Goal: Entertainment & Leisure: Consume media (video, audio)

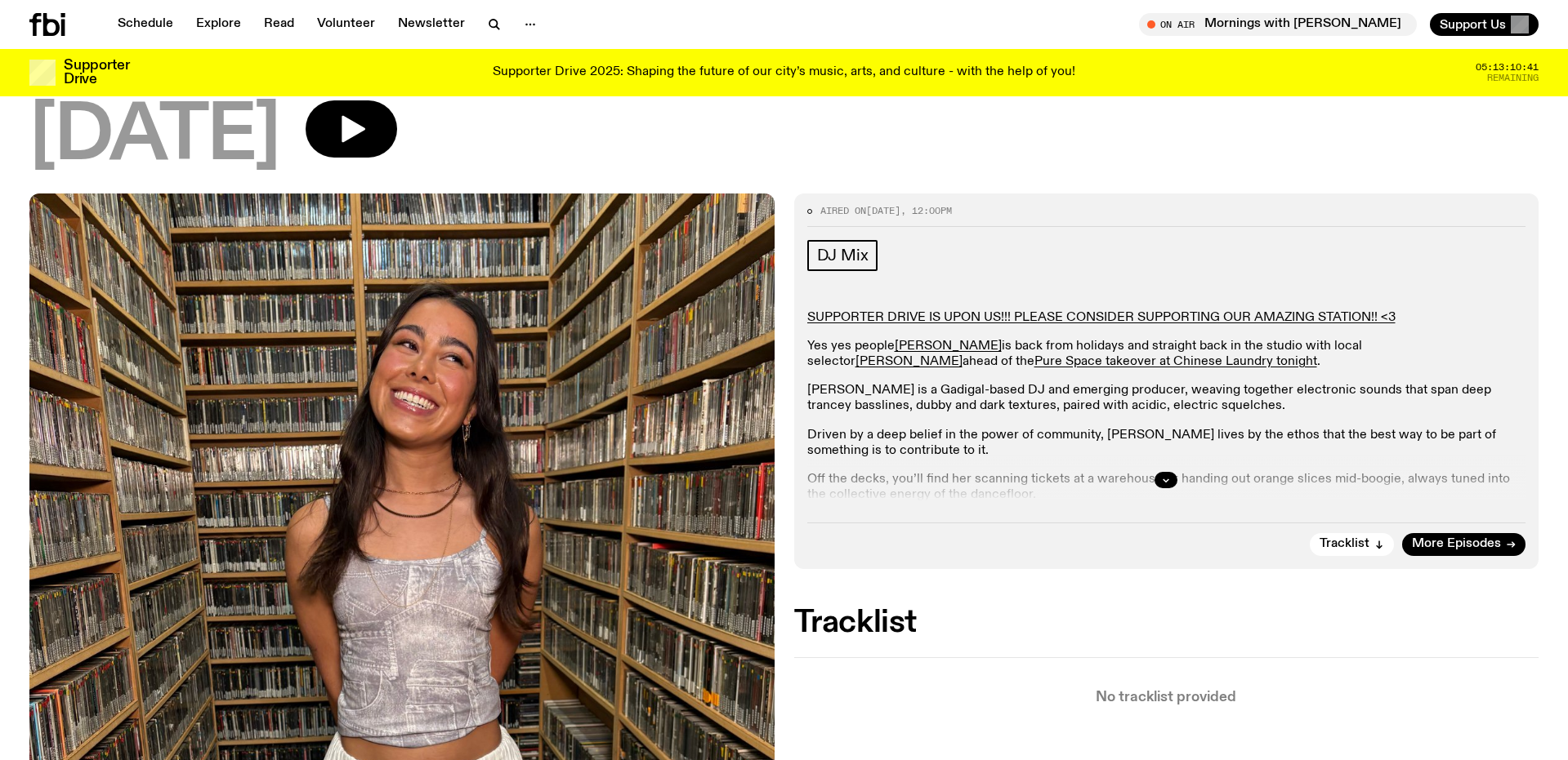
scroll to position [84, 0]
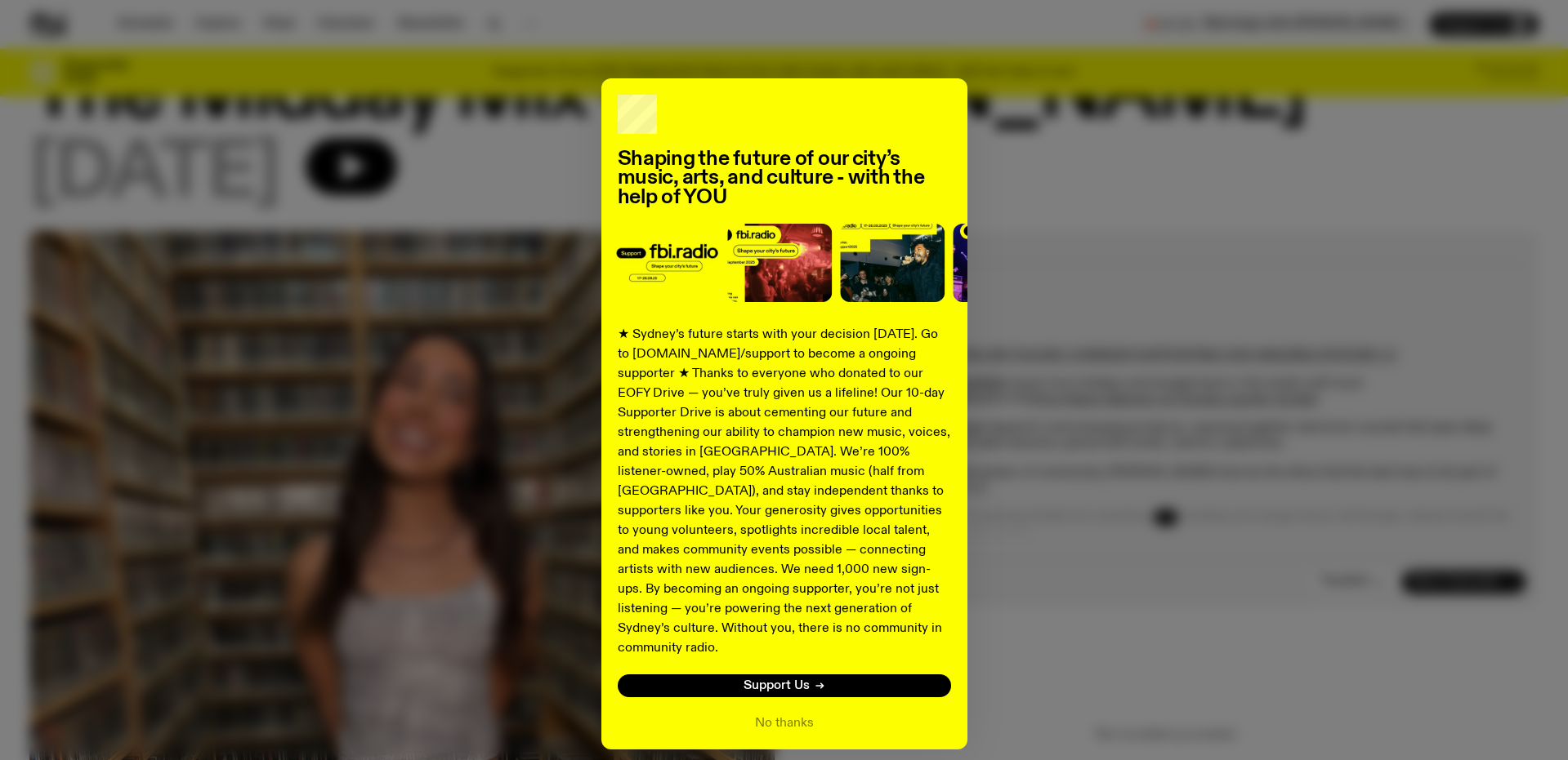
click at [374, 173] on div "Shaping the future of our city’s music, arts, and culture - with the help of YO…" at bounding box center [784, 414] width 1509 height 672
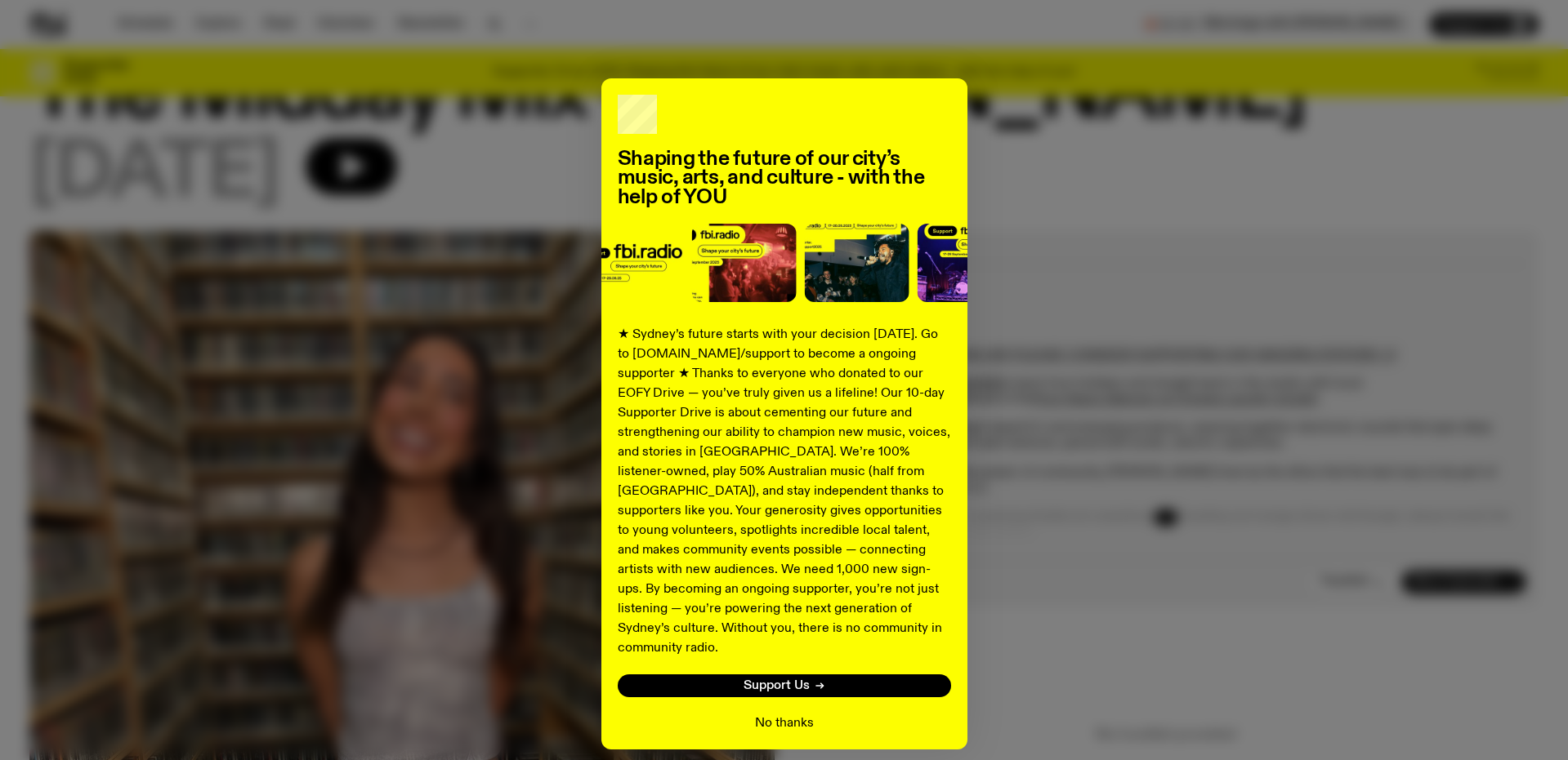
click at [802, 714] on button "No thanks" at bounding box center [785, 724] width 59 height 20
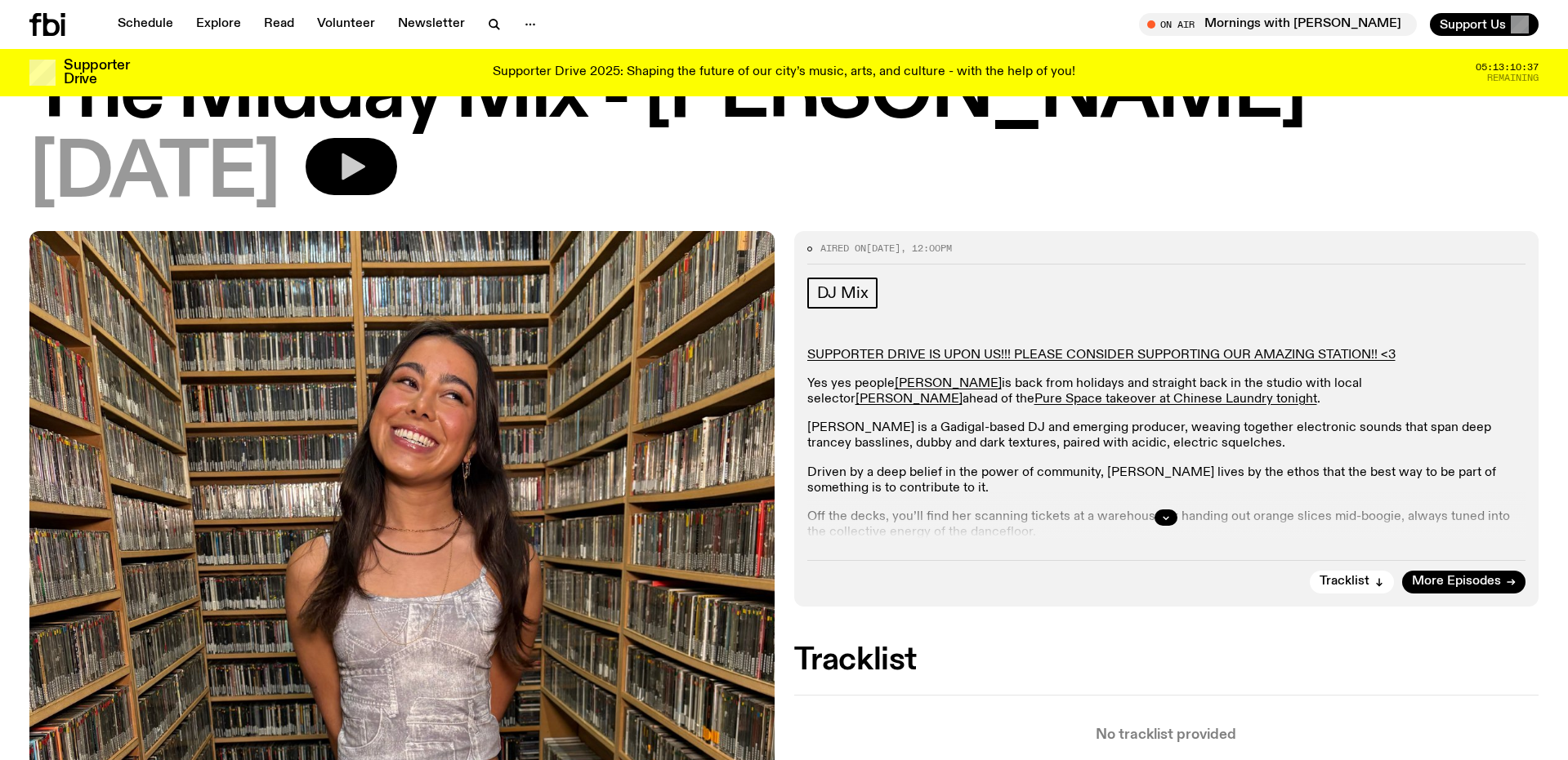
click at [367, 158] on icon "button" at bounding box center [351, 166] width 32 height 32
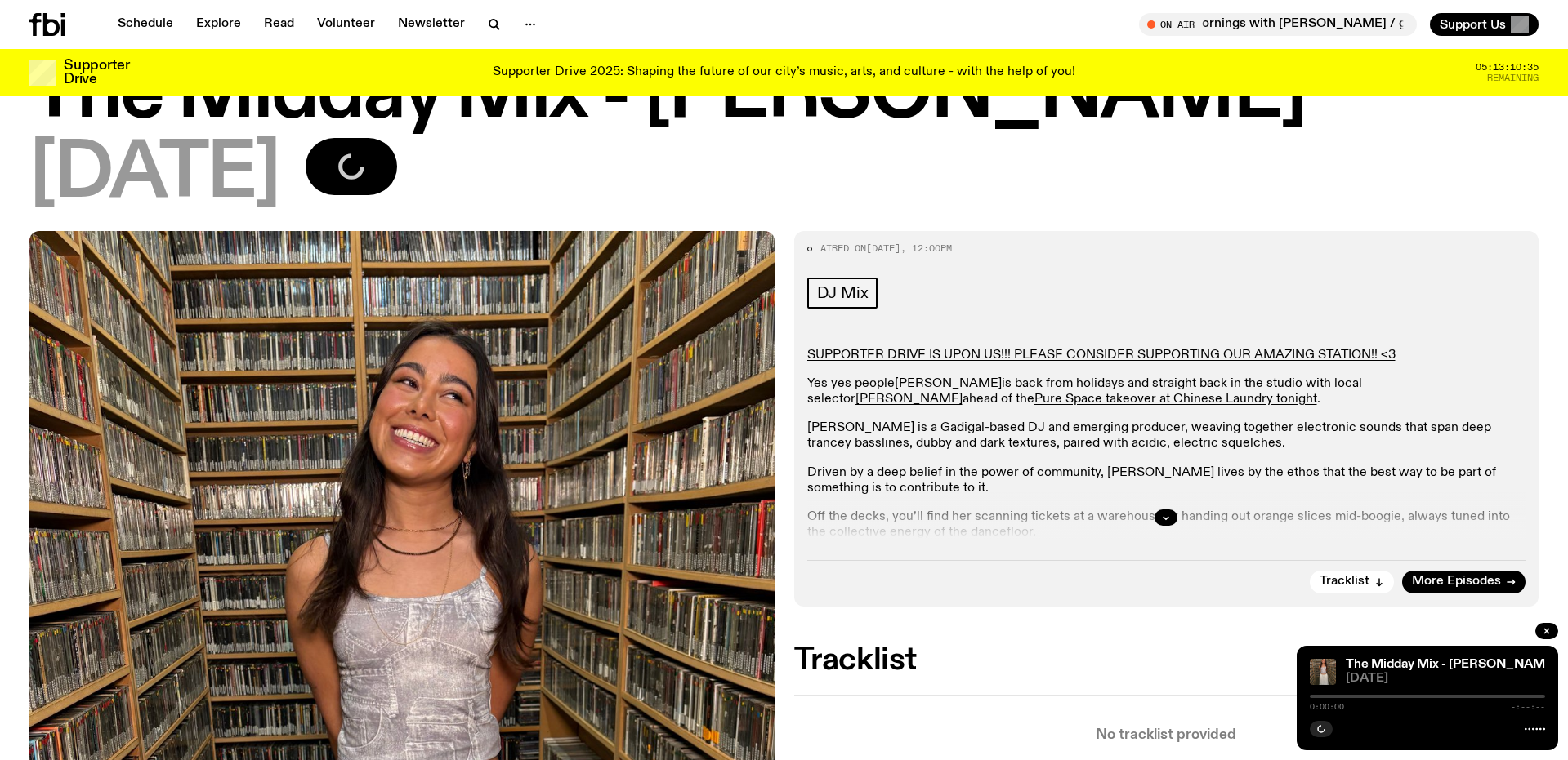
drag, startPoint x: 1310, startPoint y: 696, endPoint x: 1323, endPoint y: 693, distance: 13.3
click at [1323, 693] on div "0:00:00 -:--:--" at bounding box center [1428, 702] width 236 height 20
click at [1322, 697] on div at bounding box center [1428, 696] width 236 height 3
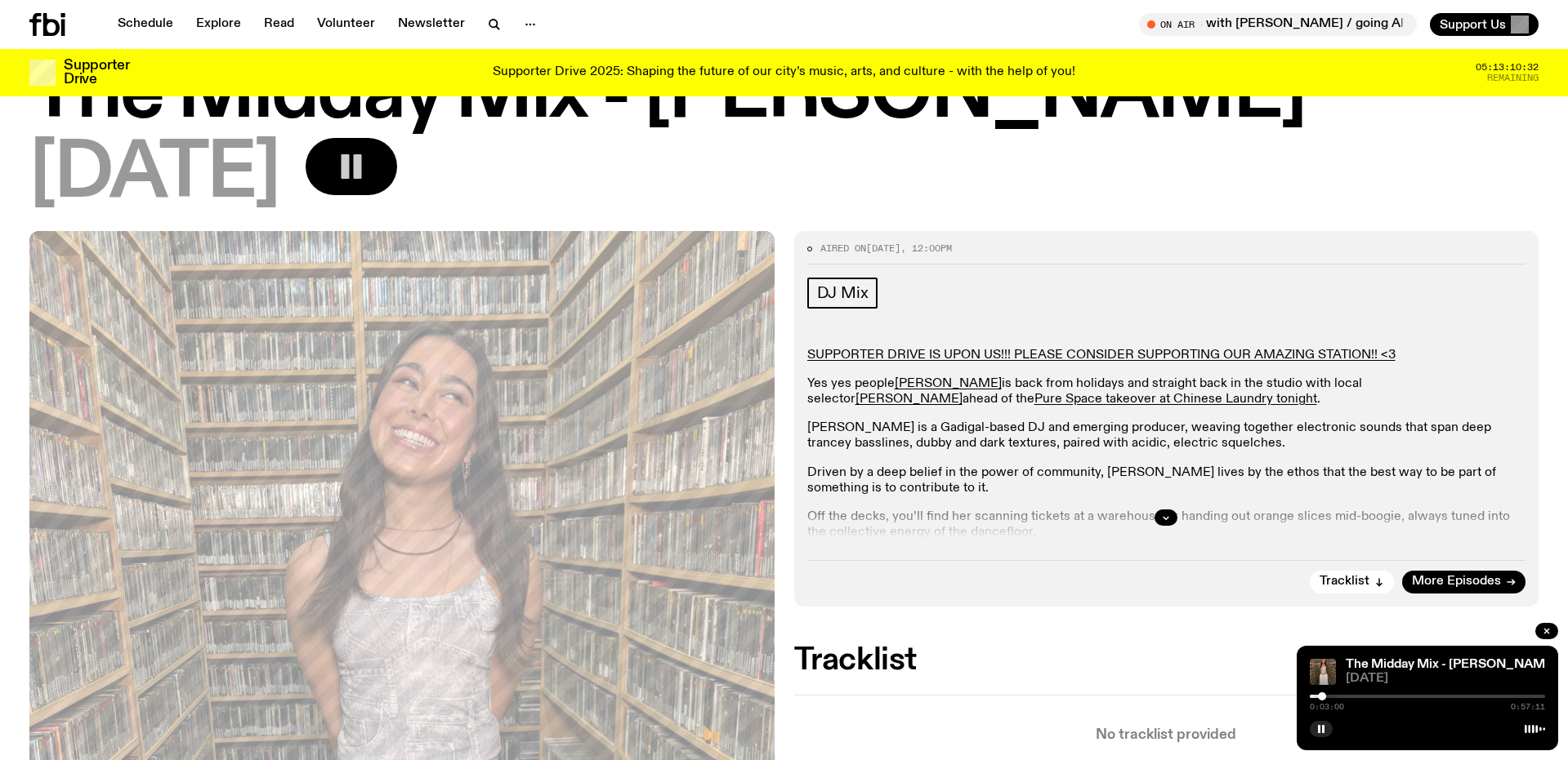
click at [1334, 698] on div "0:03:00 0:57:11" at bounding box center [1428, 702] width 236 height 20
drag, startPoint x: 1324, startPoint y: 698, endPoint x: 1334, endPoint y: 698, distance: 10.0
click at [1334, 698] on div at bounding box center [1333, 696] width 8 height 8
click at [1339, 697] on div at bounding box center [1338, 696] width 8 height 8
click at [1198, 638] on div "Aired on [DATE] 12:00pm DJ Mix SUPPORTER DRIVE IS UPON US!!! PLEASE CONSIDER SU…" at bounding box center [784, 766] width 1568 height 1071
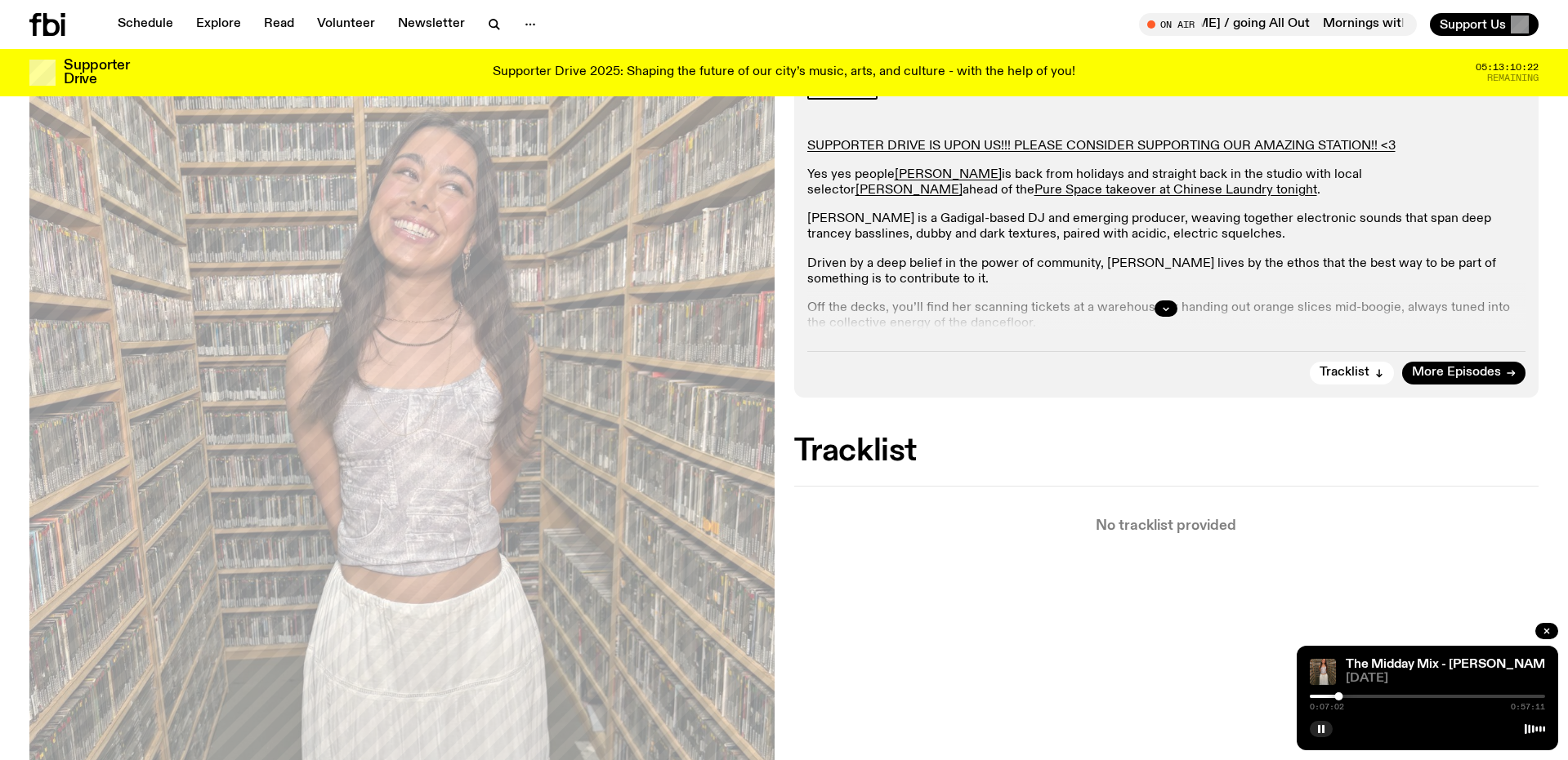
scroll to position [0, 0]
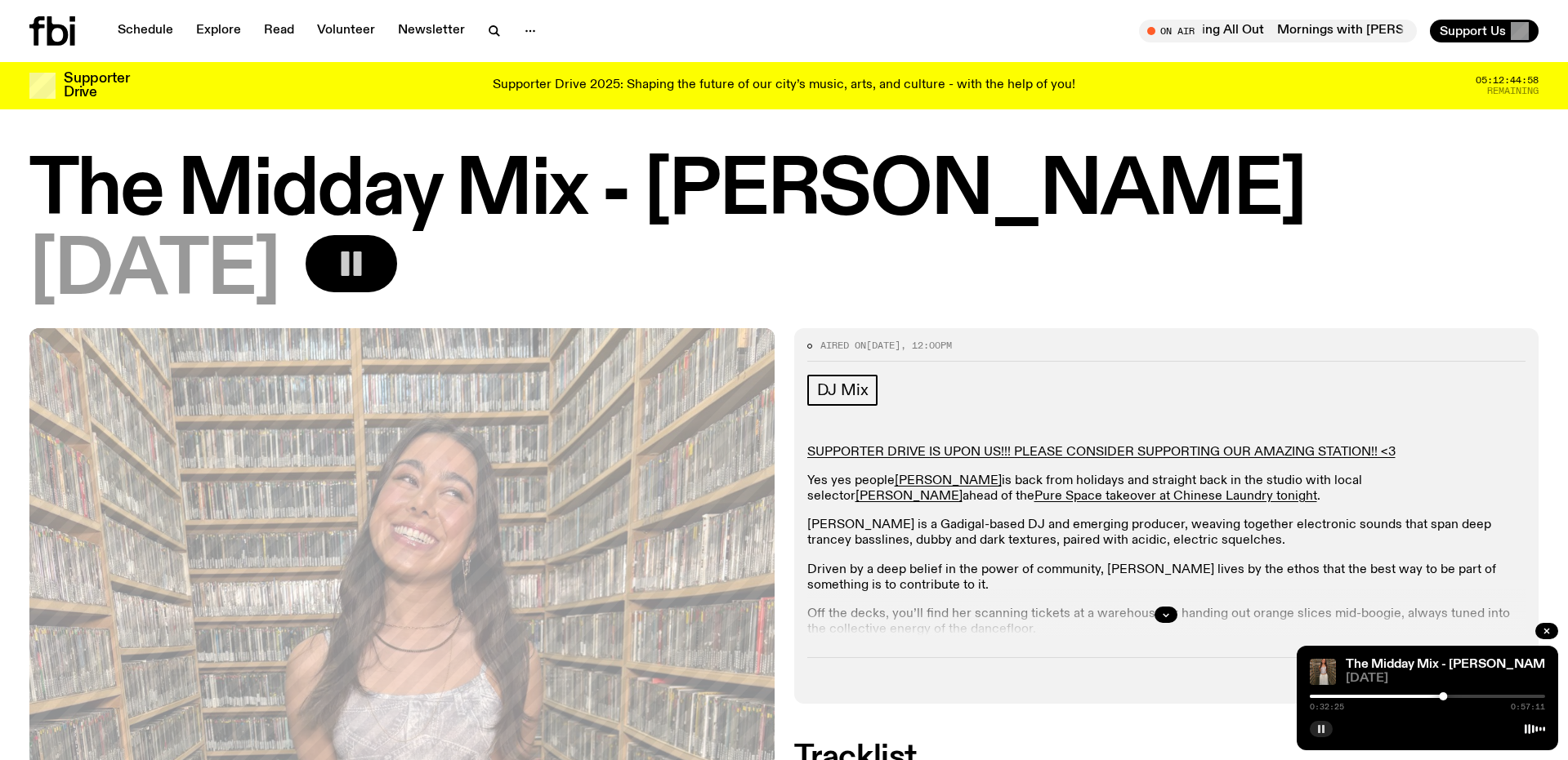
click at [1322, 733] on rect "button" at bounding box center [1323, 730] width 2 height 8
